Goal: Navigation & Orientation: Find specific page/section

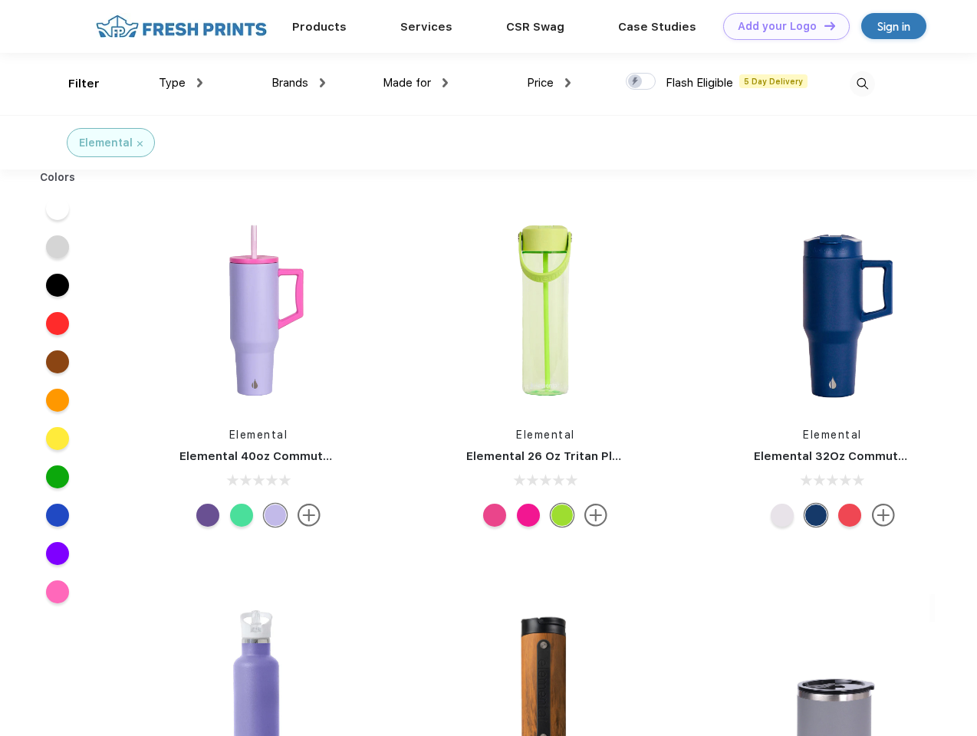
click at [781, 26] on link "Add your Logo Design Tool" at bounding box center [786, 26] width 127 height 27
click at [0, 0] on div "Design Tool" at bounding box center [0, 0] width 0 height 0
click at [823, 25] on link "Add your Logo Design Tool" at bounding box center [786, 26] width 127 height 27
click at [74, 84] on div "Filter" at bounding box center [83, 84] width 31 height 18
click at [181, 83] on span "Type" at bounding box center [172, 83] width 27 height 14
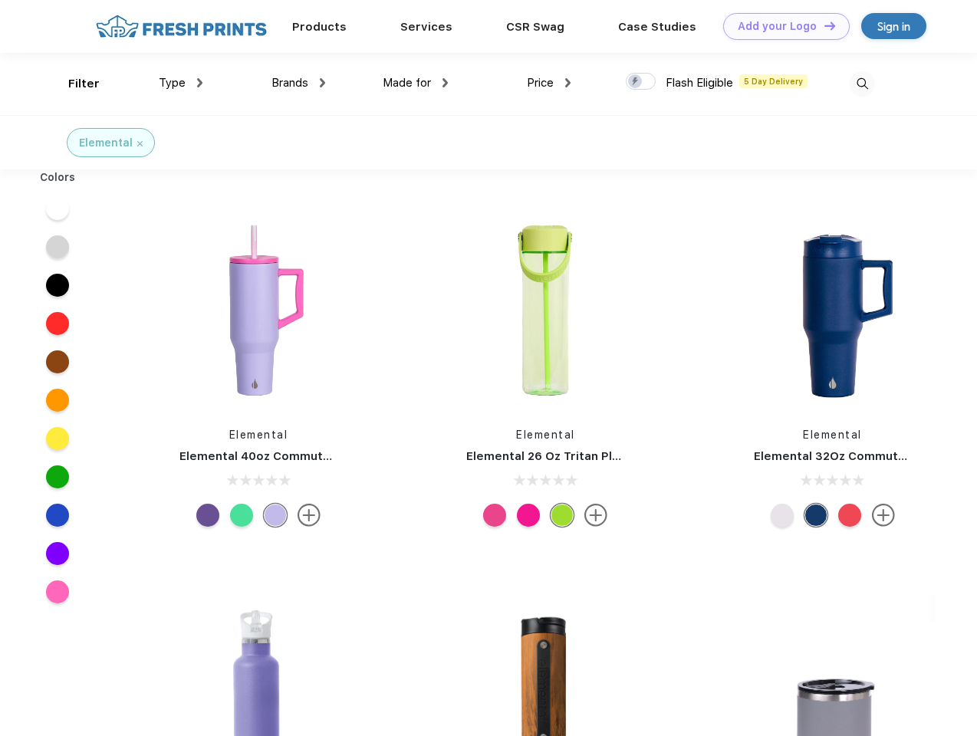
click at [298, 83] on span "Brands" at bounding box center [289, 83] width 37 height 14
click at [416, 83] on span "Made for" at bounding box center [407, 83] width 48 height 14
click at [549, 83] on span "Price" at bounding box center [540, 83] width 27 height 14
click at [641, 82] on div at bounding box center [641, 81] width 30 height 17
click at [636, 82] on input "checkbox" at bounding box center [631, 77] width 10 height 10
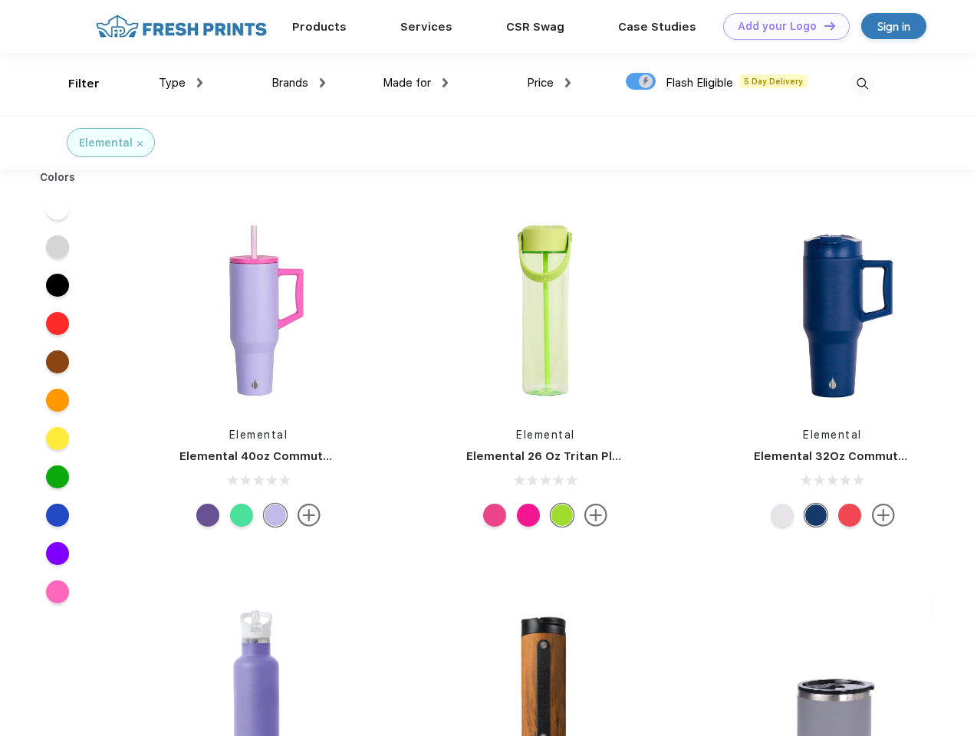
click at [862, 84] on img at bounding box center [862, 83] width 25 height 25
